Goal: Entertainment & Leisure: Browse casually

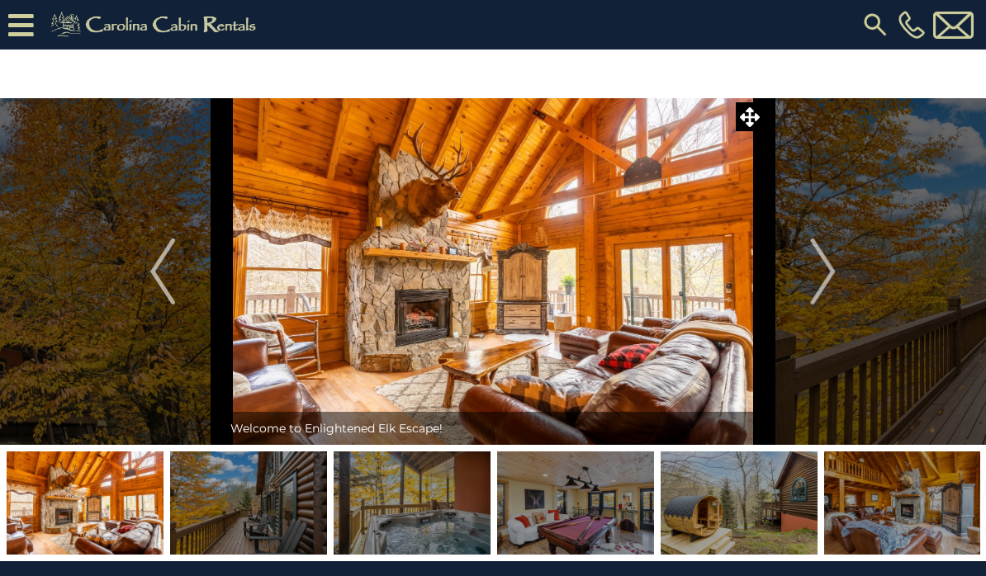
click at [558, 326] on img at bounding box center [493, 271] width 543 height 347
click at [834, 275] on img "Next" at bounding box center [823, 272] width 25 height 66
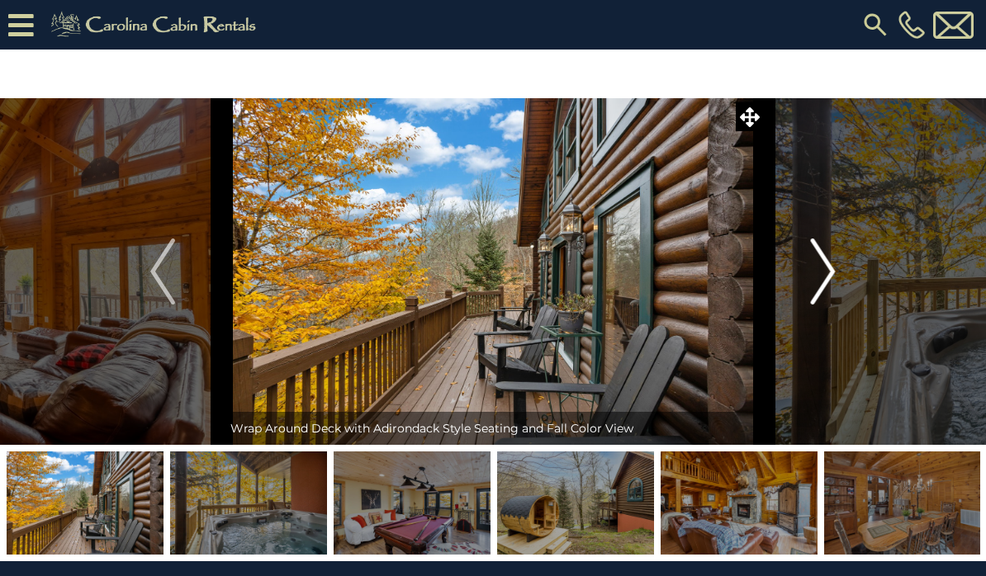
click at [834, 272] on img "Next" at bounding box center [823, 272] width 25 height 66
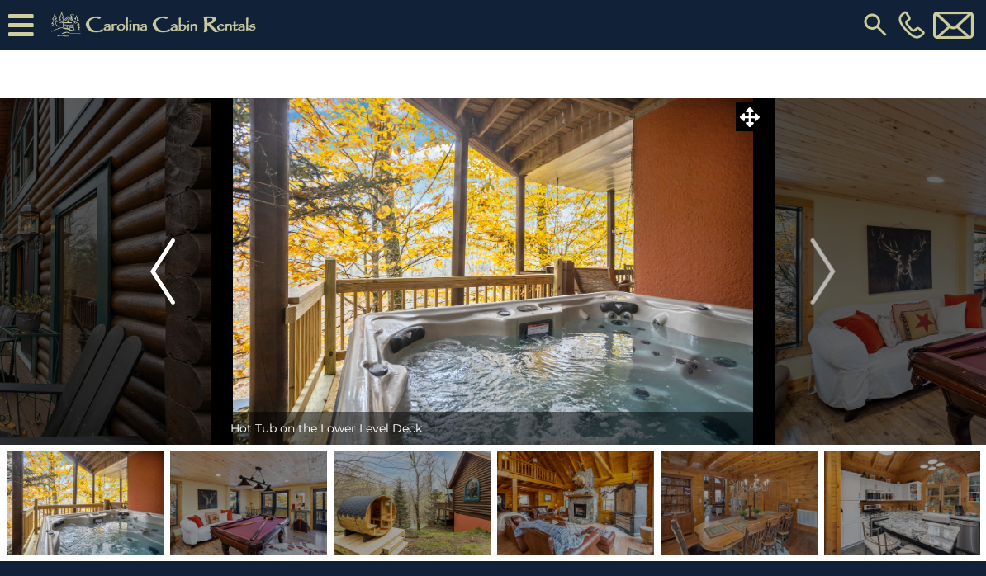
click at [158, 275] on img "Previous" at bounding box center [162, 272] width 25 height 66
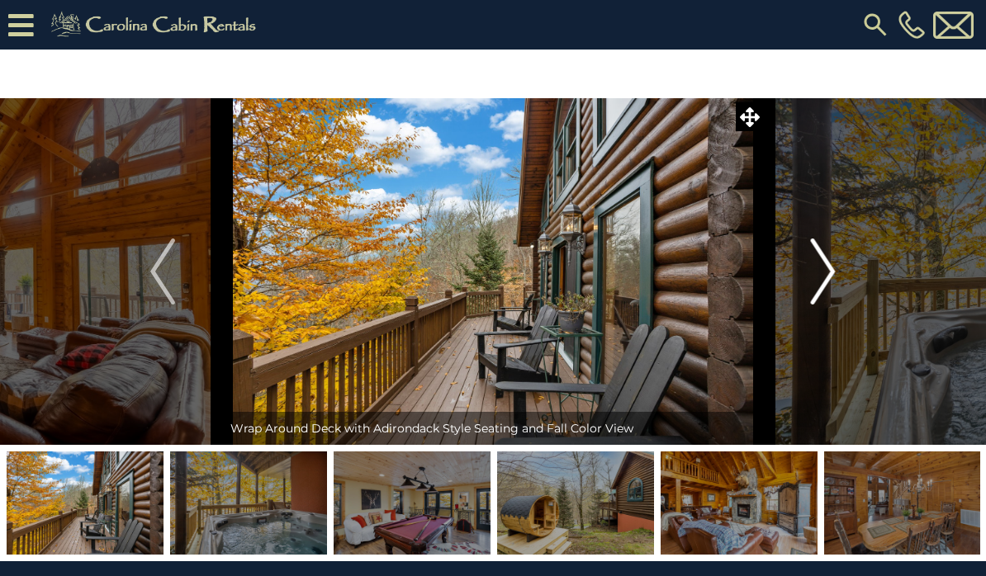
click at [828, 265] on img "Next" at bounding box center [823, 272] width 25 height 66
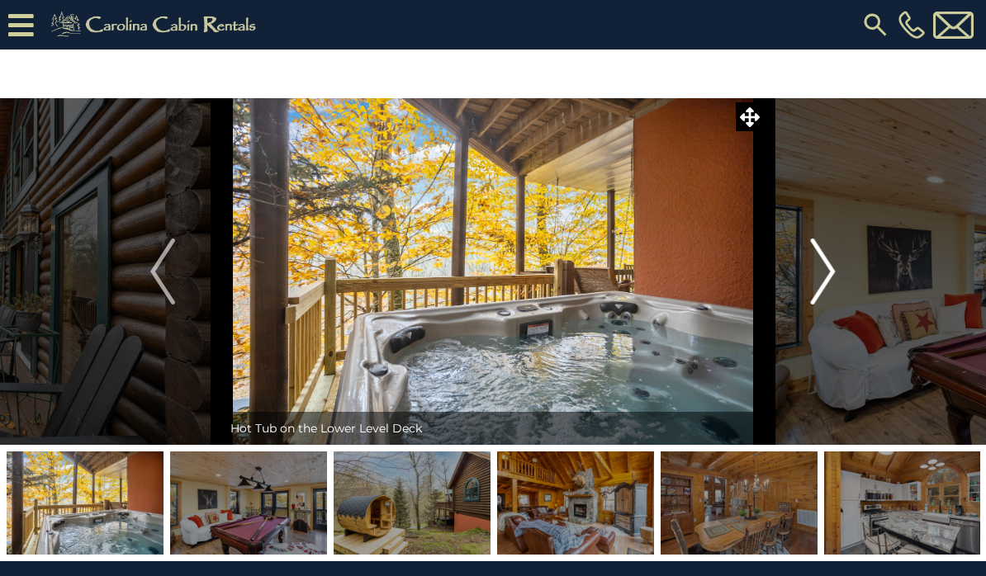
click at [824, 263] on img "Next" at bounding box center [823, 272] width 25 height 66
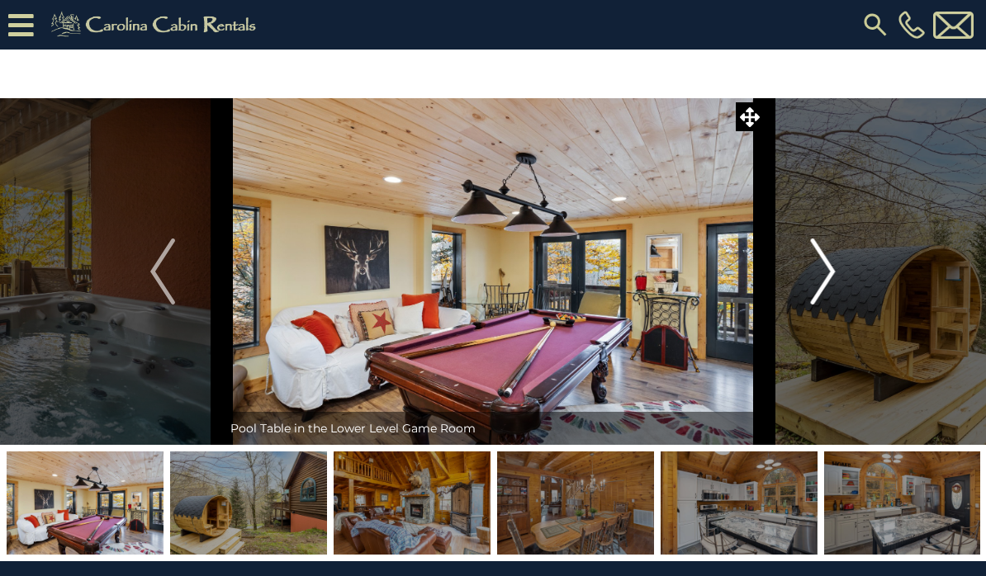
click at [827, 268] on img "Next" at bounding box center [823, 272] width 25 height 66
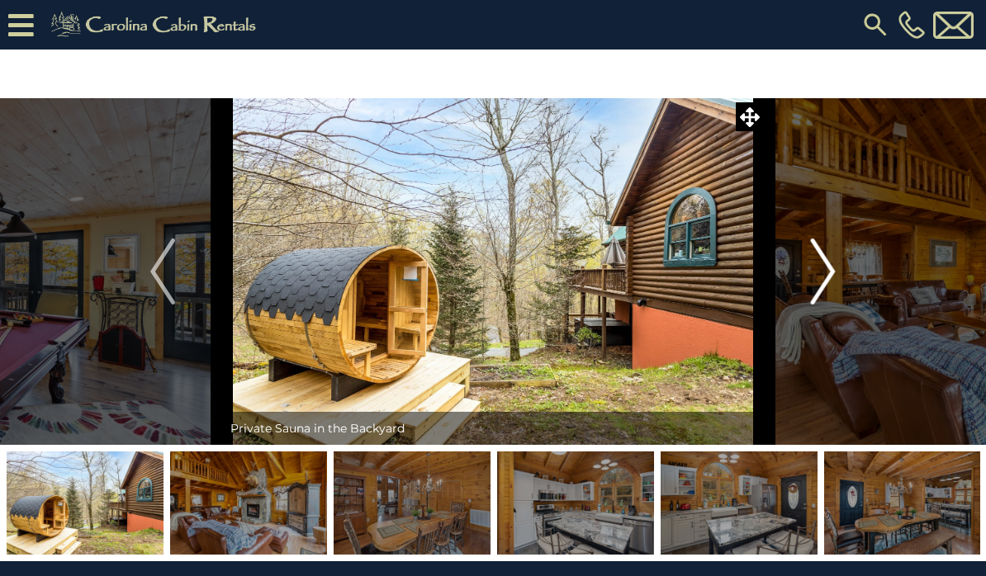
click at [838, 263] on button "Next" at bounding box center [823, 271] width 119 height 347
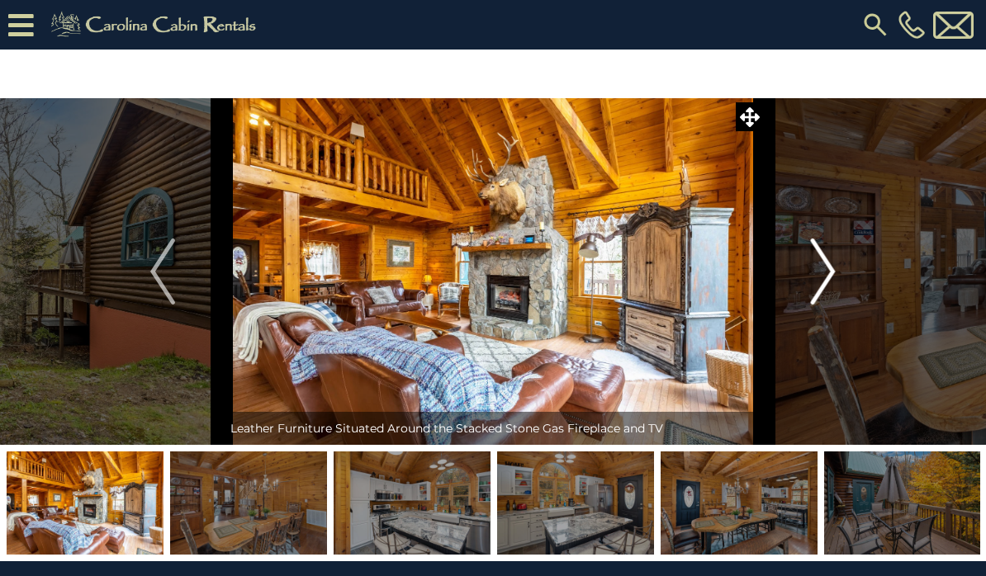
click at [820, 268] on img "Next" at bounding box center [823, 272] width 25 height 66
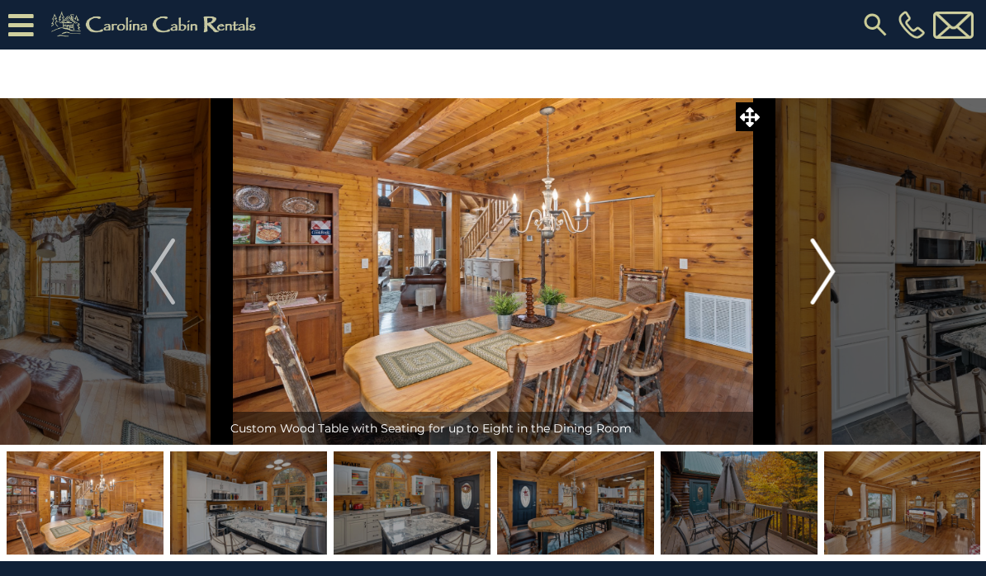
click at [836, 263] on img "Next" at bounding box center [823, 272] width 25 height 66
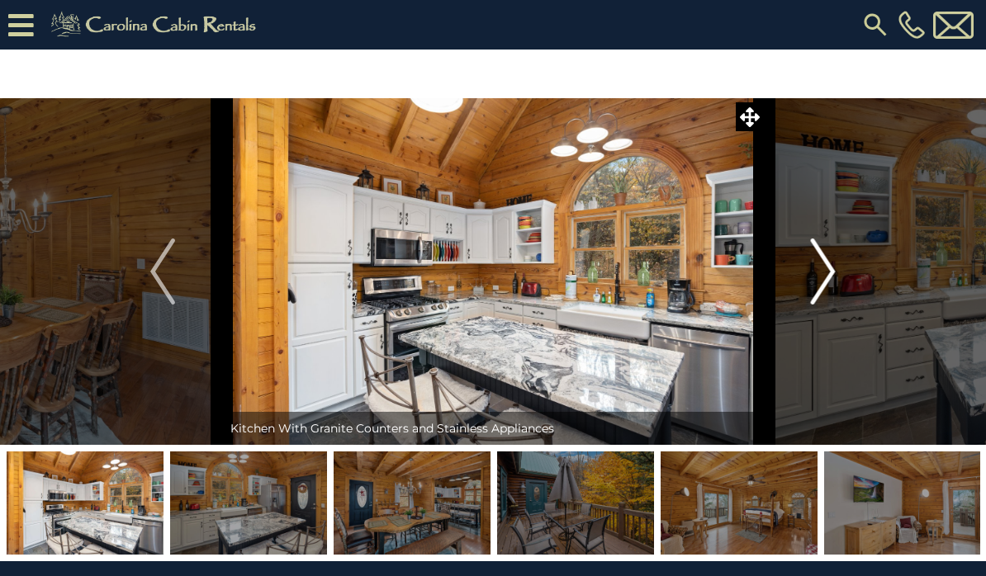
click at [814, 277] on img "Next" at bounding box center [823, 272] width 25 height 66
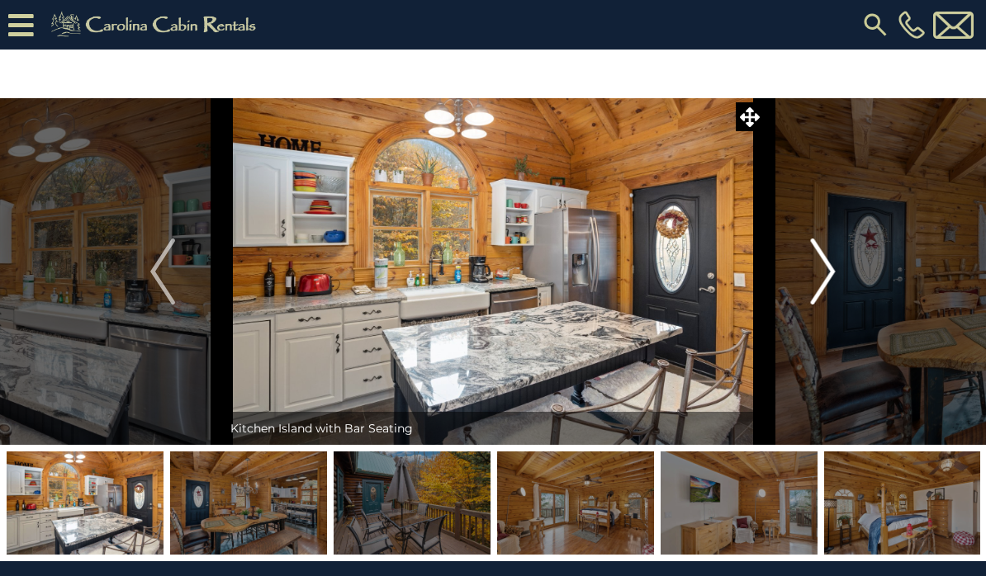
click at [832, 273] on img "Next" at bounding box center [823, 272] width 25 height 66
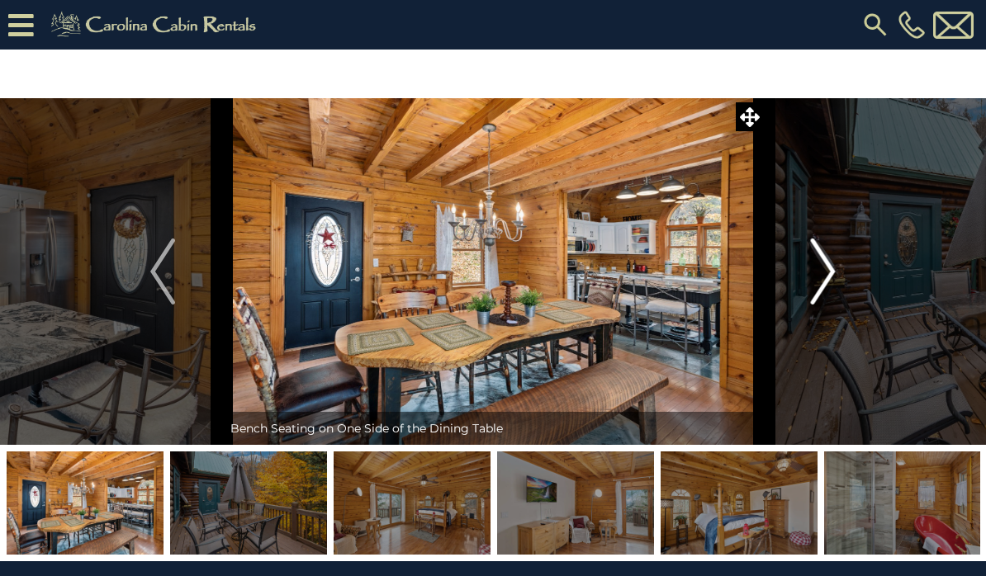
click at [809, 272] on button "Next" at bounding box center [823, 271] width 119 height 347
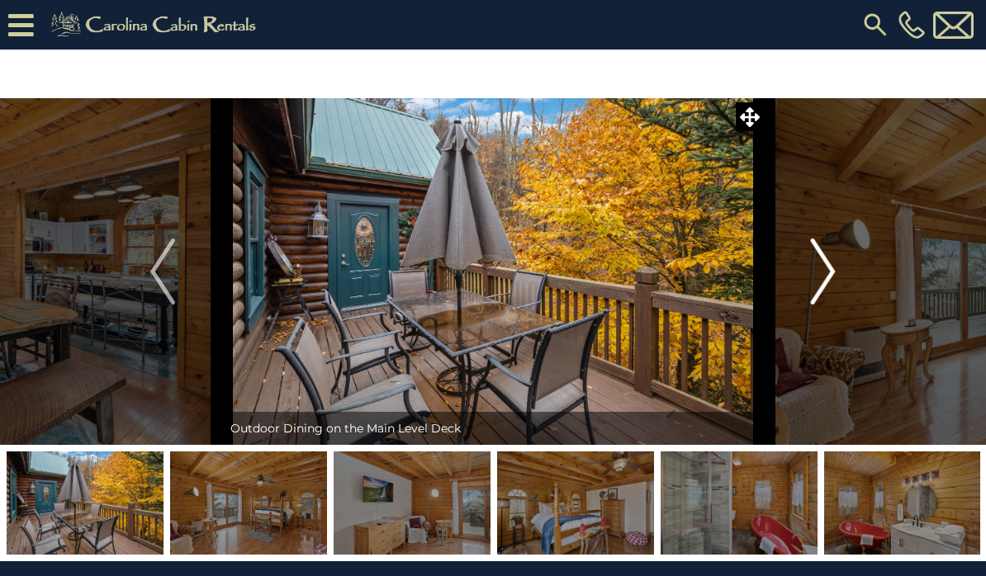
click at [825, 270] on img "Next" at bounding box center [823, 272] width 25 height 66
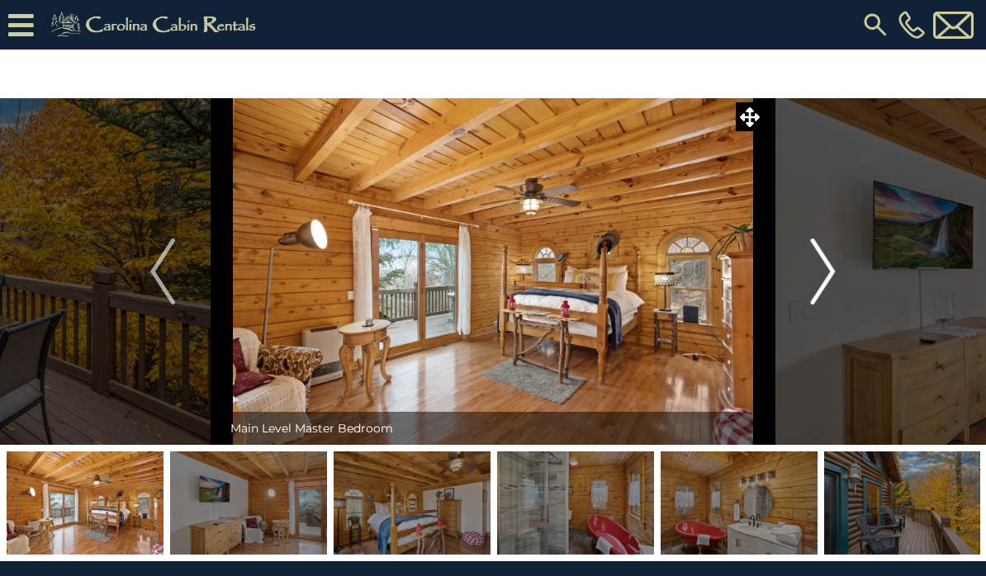
click at [813, 270] on img "Next" at bounding box center [823, 272] width 25 height 66
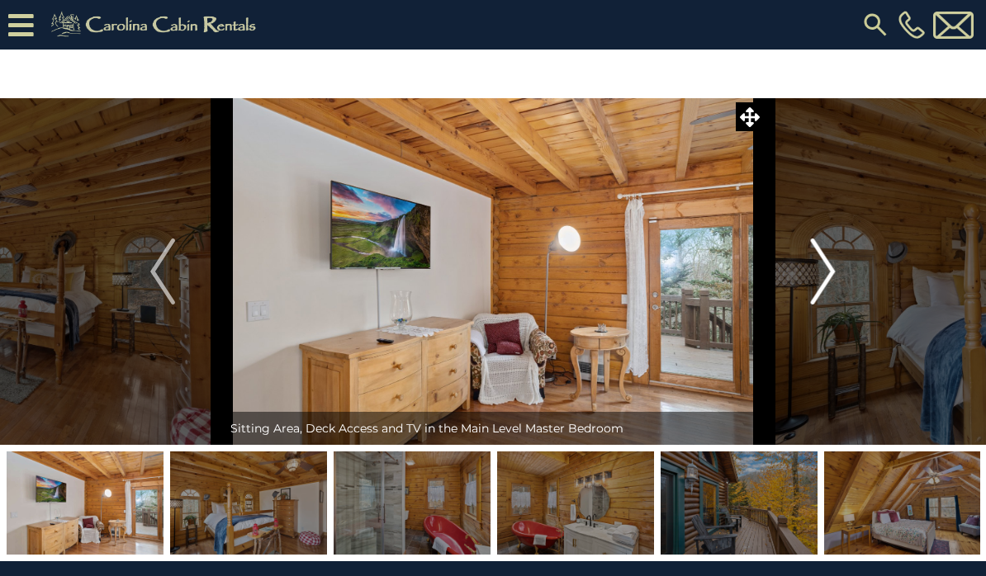
click at [829, 261] on img "Next" at bounding box center [823, 272] width 25 height 66
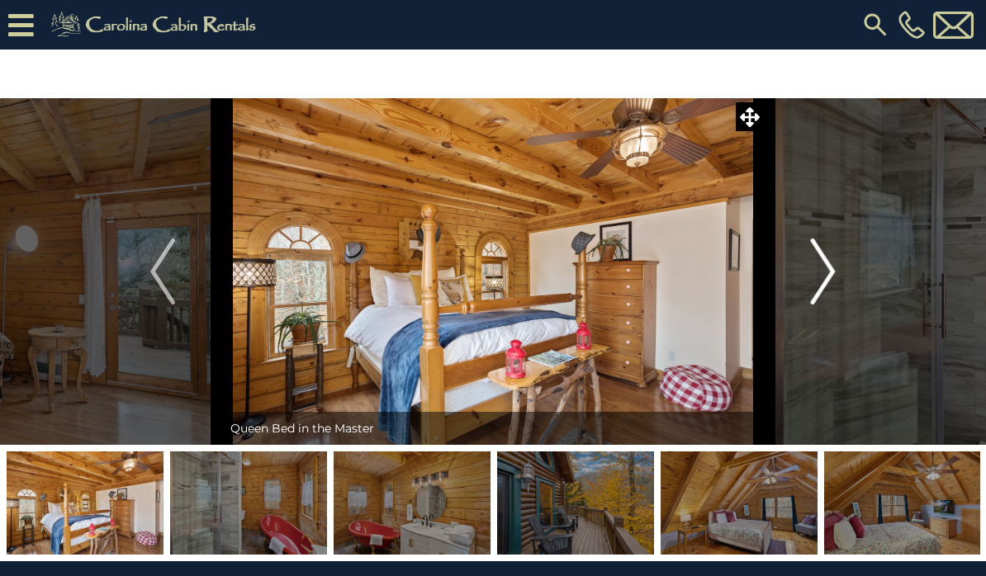
click at [820, 264] on img "Next" at bounding box center [823, 272] width 25 height 66
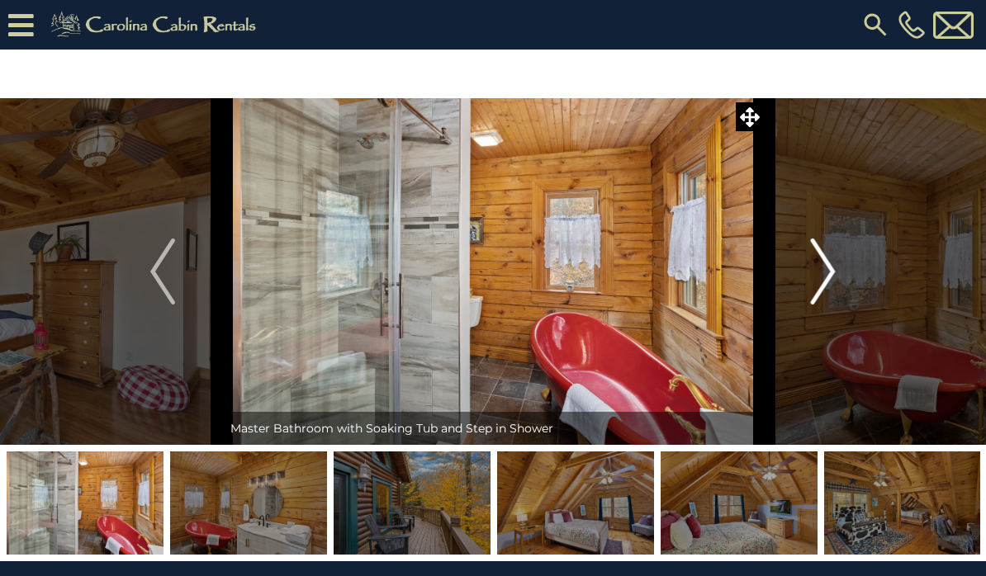
click at [831, 268] on img "Next" at bounding box center [823, 272] width 25 height 66
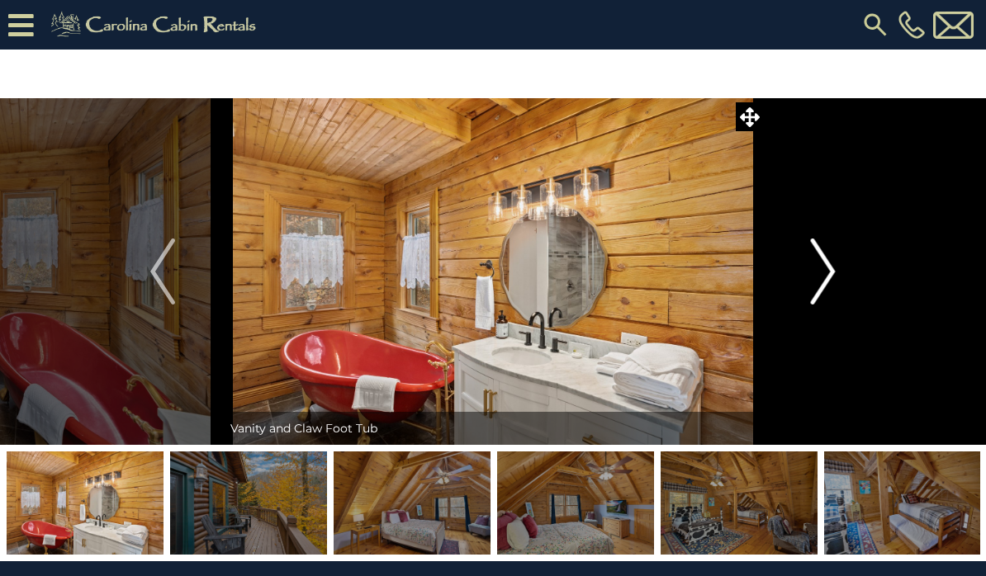
click at [809, 268] on button "Next" at bounding box center [823, 271] width 119 height 347
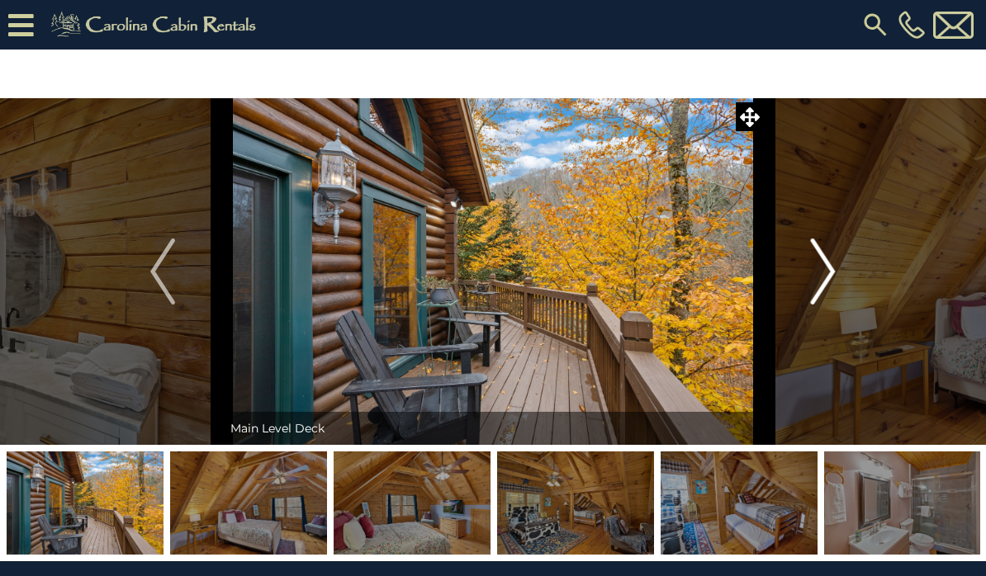
click at [818, 269] on img "Next" at bounding box center [823, 272] width 25 height 66
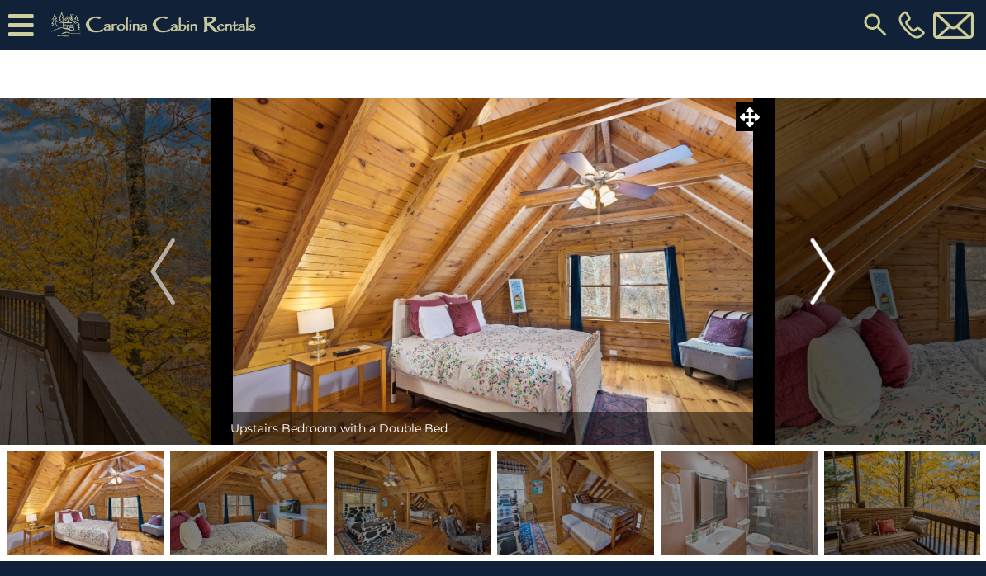
click at [820, 263] on img "Next" at bounding box center [823, 272] width 25 height 66
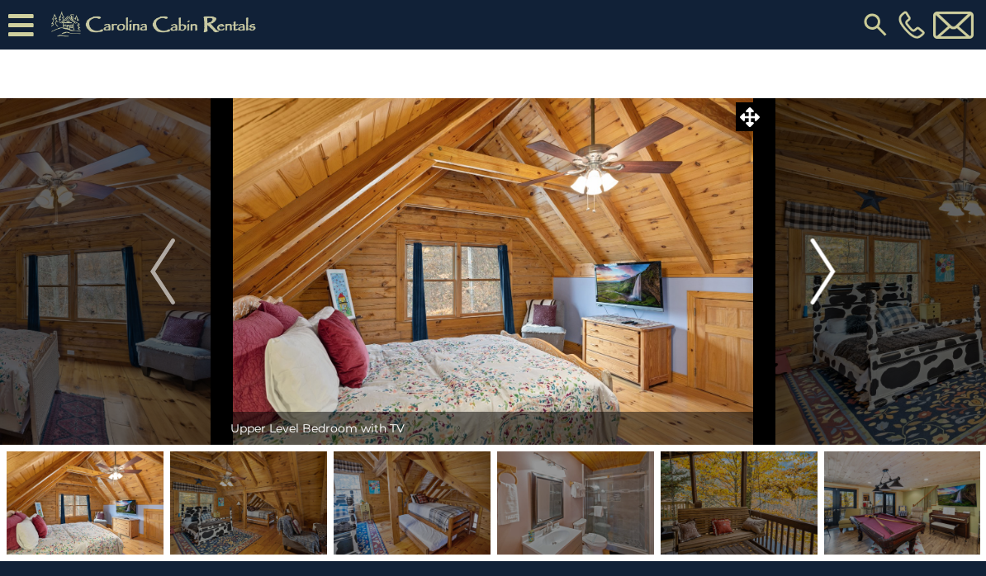
click at [812, 265] on img "Next" at bounding box center [823, 272] width 25 height 66
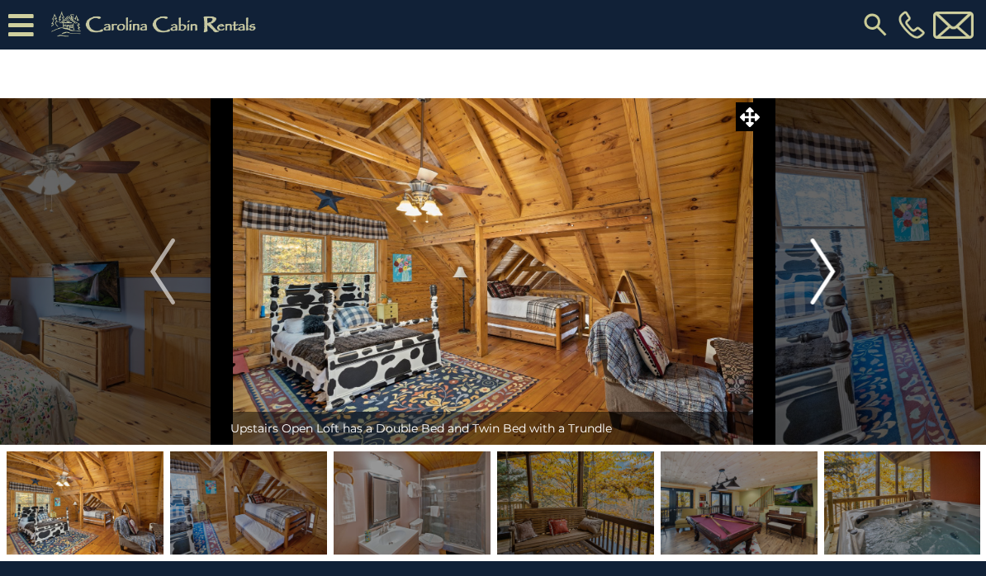
click at [821, 274] on img "Next" at bounding box center [823, 272] width 25 height 66
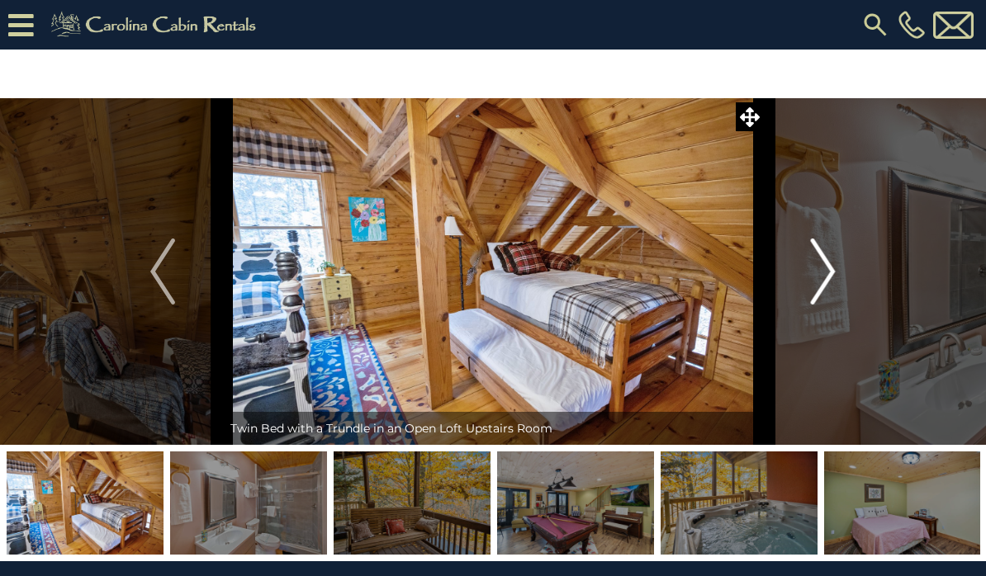
click at [818, 265] on img "Next" at bounding box center [823, 272] width 25 height 66
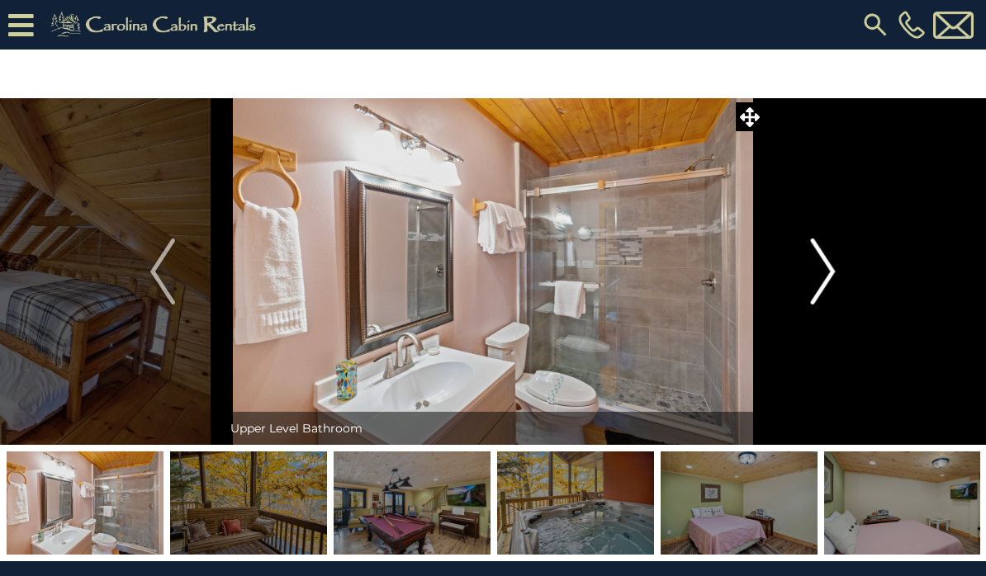
click at [820, 269] on img "Next" at bounding box center [823, 272] width 25 height 66
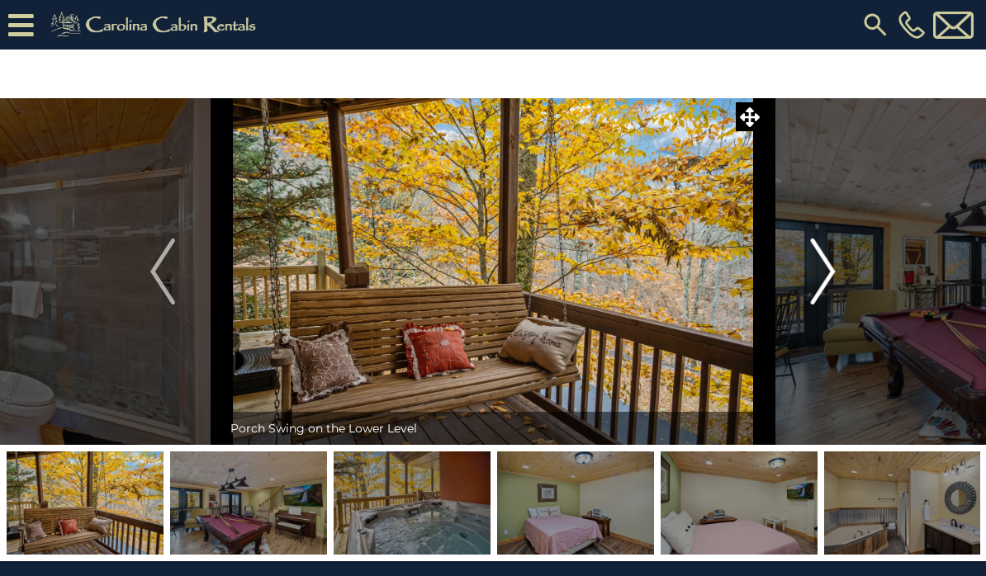
click at [812, 263] on img "Next" at bounding box center [823, 272] width 25 height 66
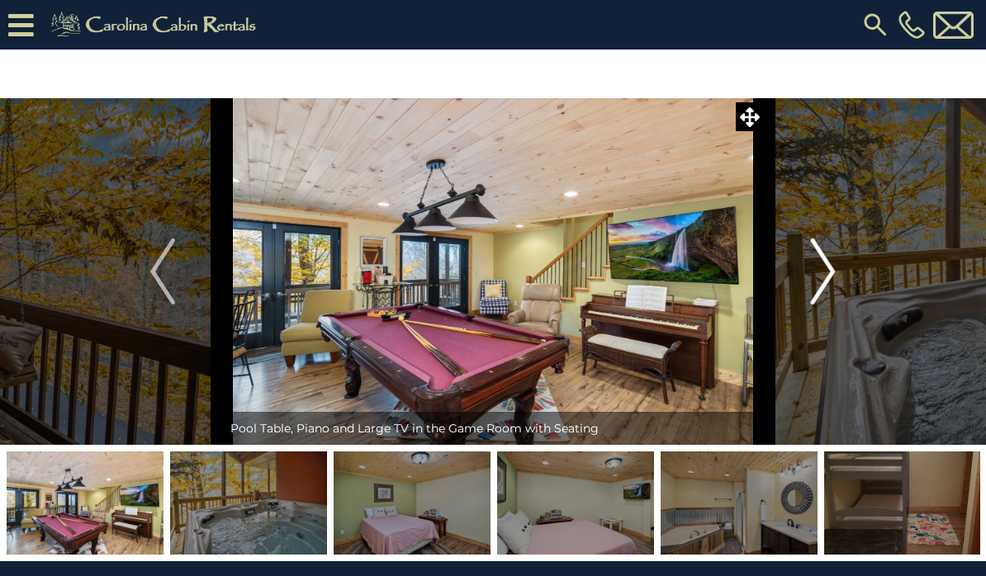
click at [823, 248] on img "Next" at bounding box center [823, 272] width 25 height 66
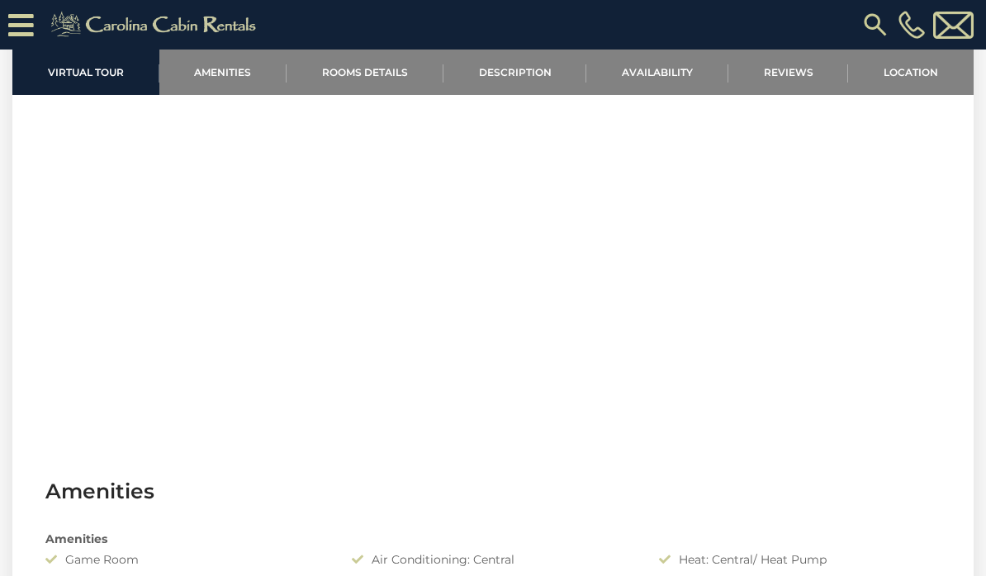
scroll to position [699, 0]
